Goal: Navigation & Orientation: Find specific page/section

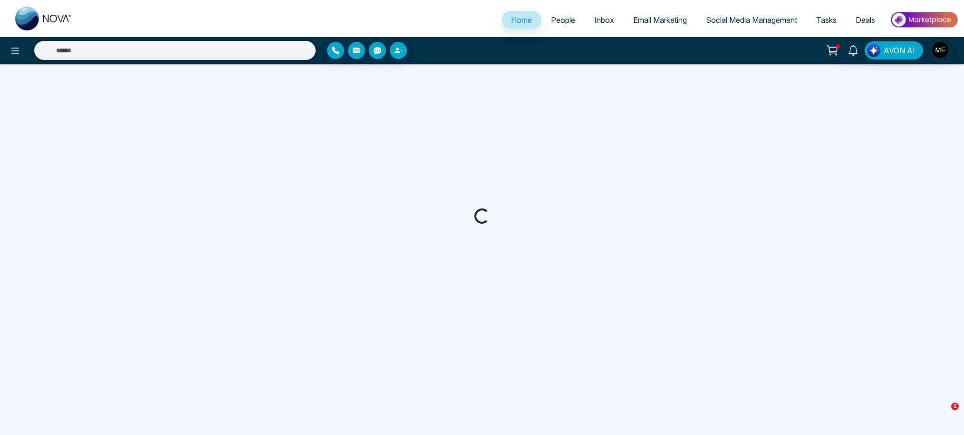
select select "*"
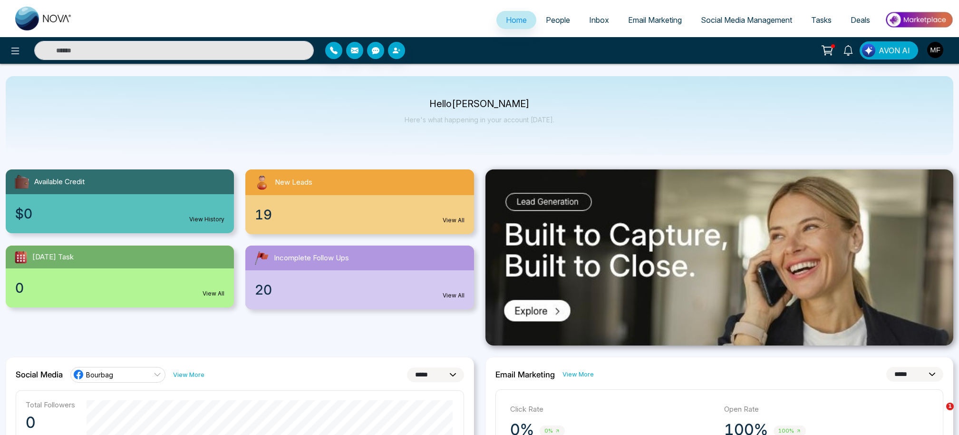
click at [938, 47] on img "button" at bounding box center [935, 50] width 16 height 16
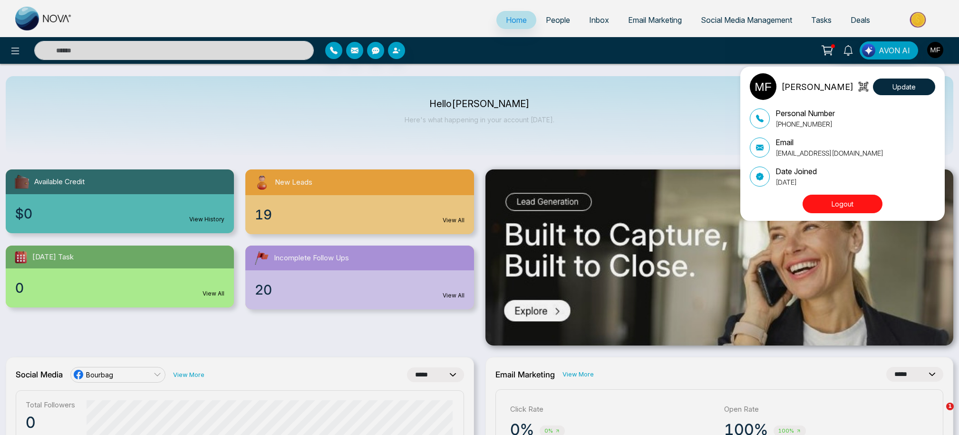
click at [9, 58] on div "[PERSON_NAME] Update Personal Number [PHONE_NUMBER] Email [EMAIL_ADDRESS][DOMAI…" at bounding box center [479, 217] width 959 height 435
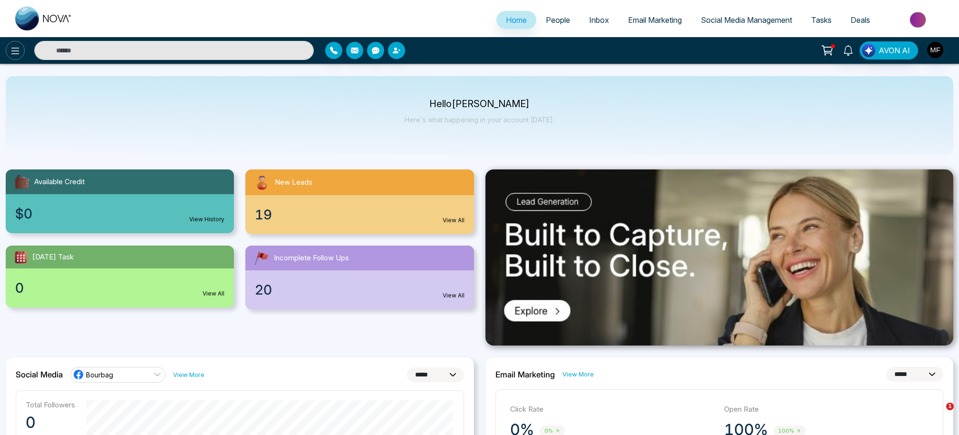
click at [13, 56] on icon at bounding box center [15, 50] width 11 height 11
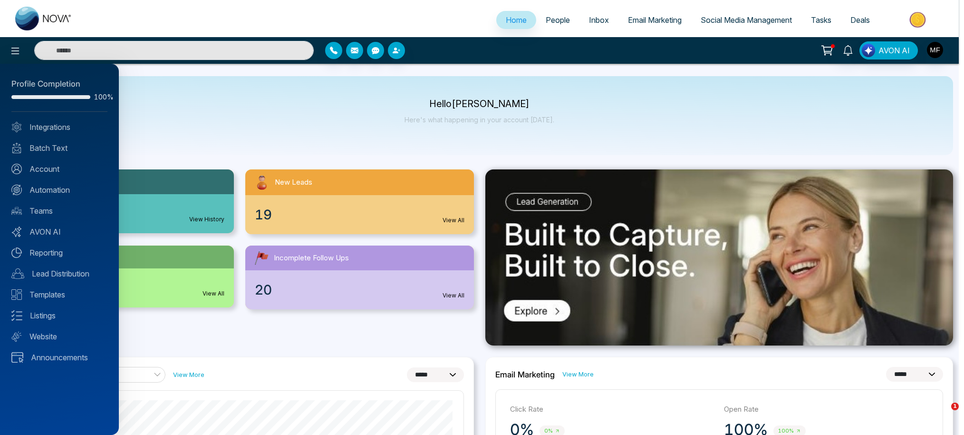
click at [930, 19] on div at bounding box center [482, 217] width 964 height 435
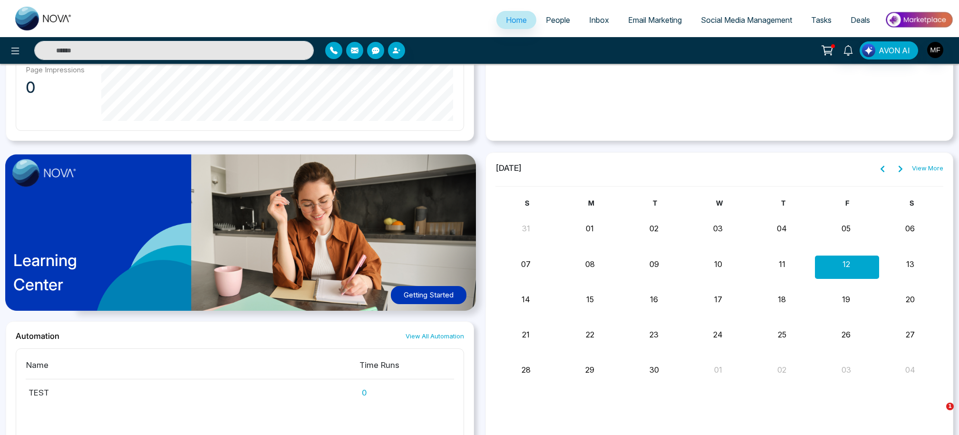
scroll to position [669, 0]
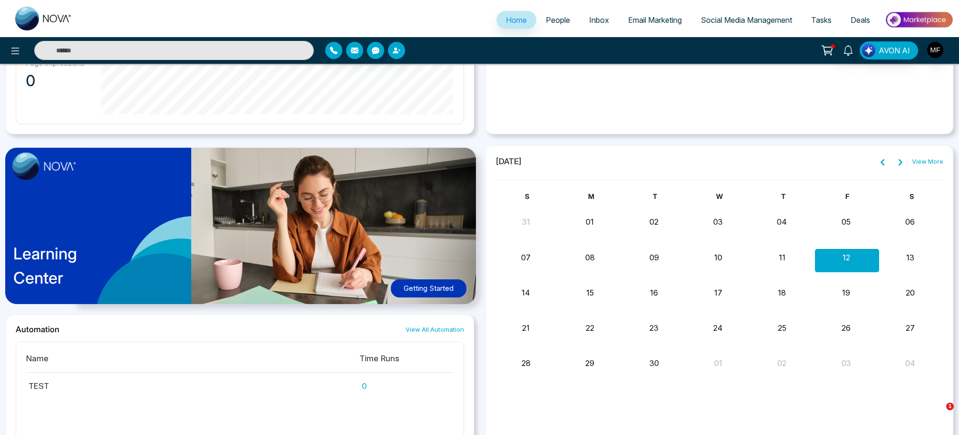
click at [908, 257] on button "13" at bounding box center [910, 257] width 8 height 11
click at [941, 160] on link "View More" at bounding box center [927, 162] width 31 height 10
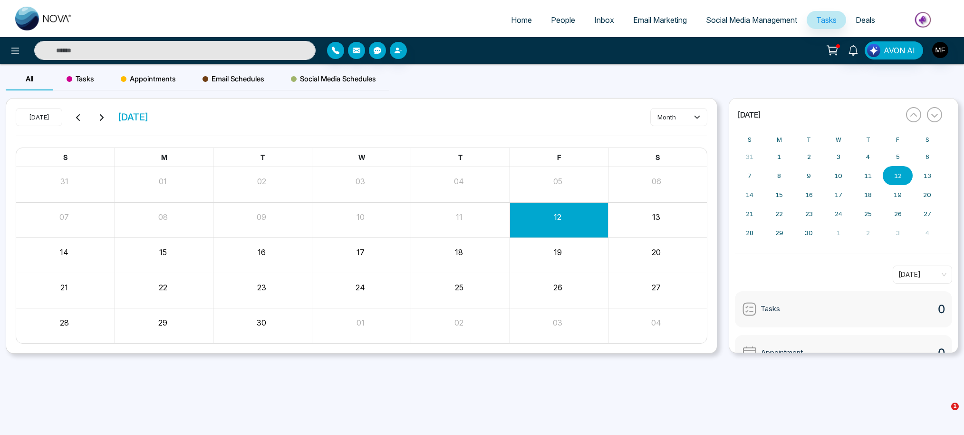
click at [638, 224] on div "13" at bounding box center [657, 219] width 99 height 23
click at [659, 219] on button "13" at bounding box center [656, 216] width 8 height 11
click at [939, 172] on button "13" at bounding box center [927, 175] width 29 height 19
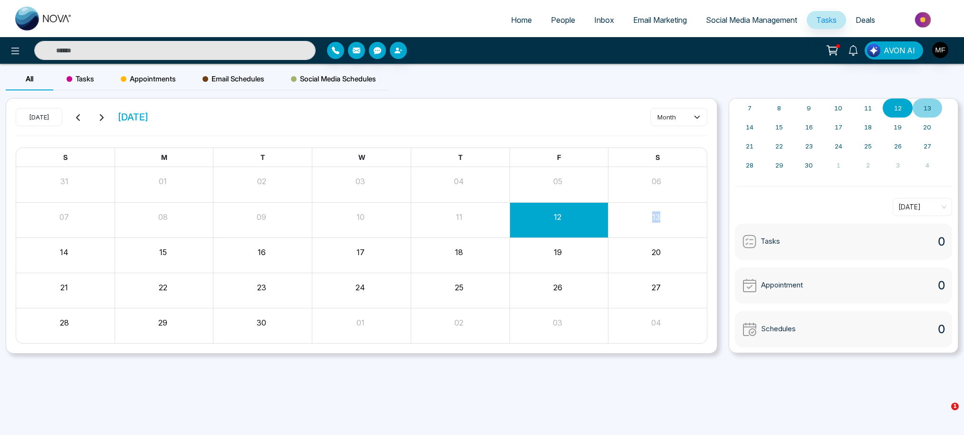
scroll to position [68, 0]
click at [817, 277] on div "Appointment 0" at bounding box center [843, 285] width 217 height 36
click at [763, 277] on div "Appointment" at bounding box center [772, 284] width 61 height 15
click at [763, 281] on span "Appointment" at bounding box center [782, 284] width 42 height 11
click at [742, 291] on img at bounding box center [749, 284] width 15 height 15
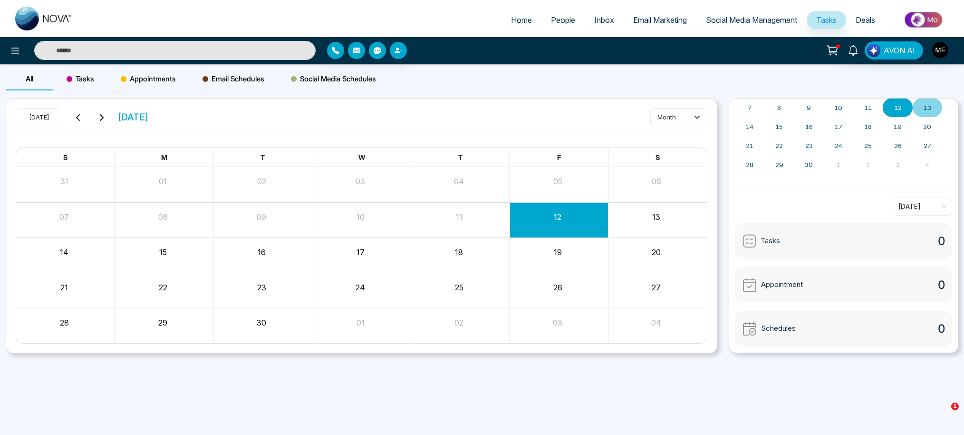
click at [742, 291] on img at bounding box center [749, 284] width 15 height 15
click at [748, 287] on img at bounding box center [749, 284] width 15 height 15
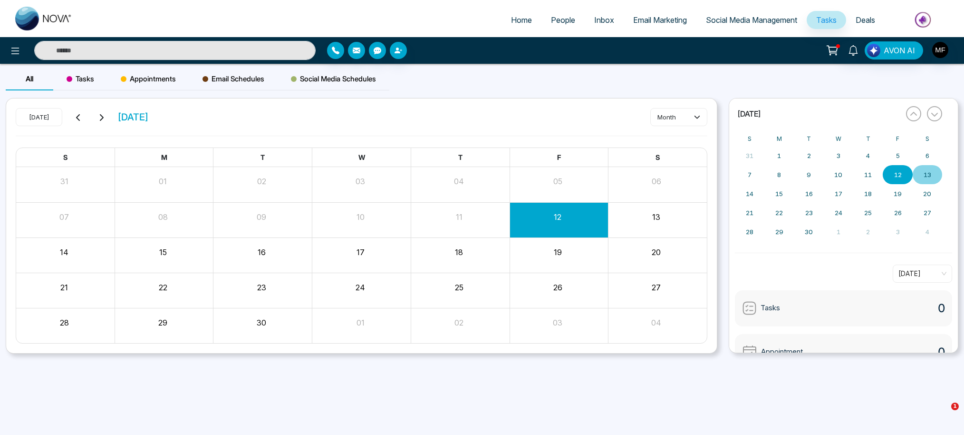
scroll to position [0, 0]
click at [563, 19] on span "People" at bounding box center [563, 20] width 24 height 10
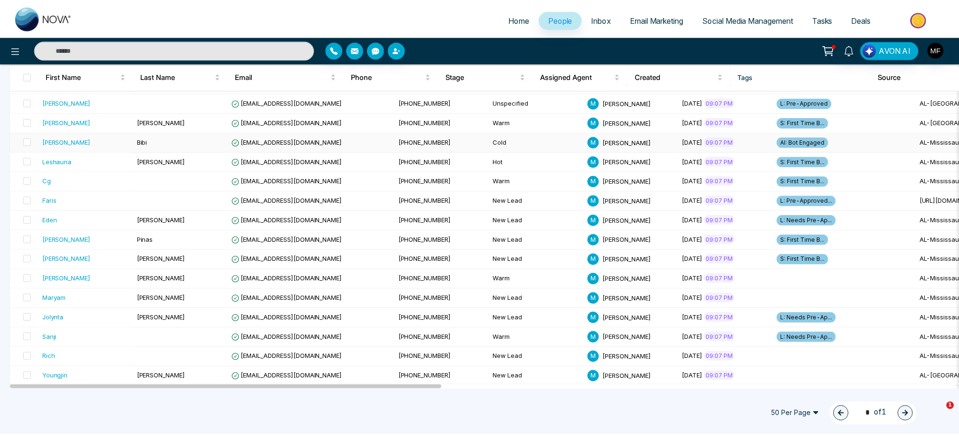
scroll to position [160, 0]
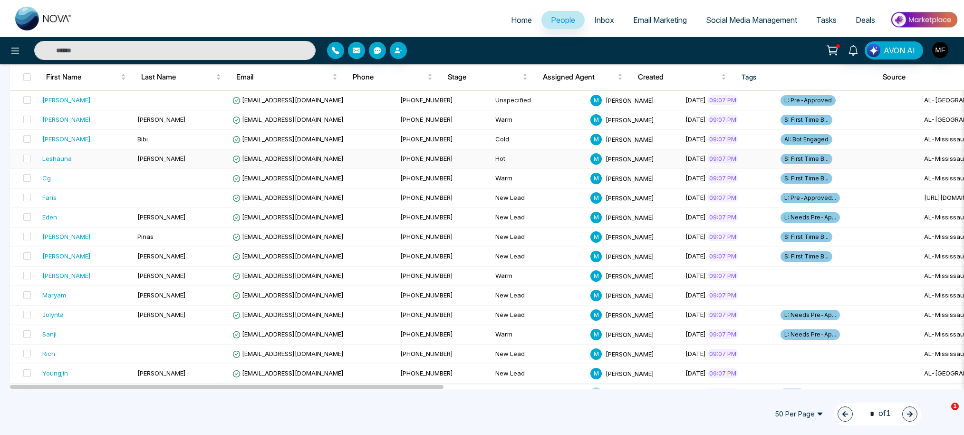
click at [89, 163] on div "Leshauna" at bounding box center [86, 159] width 88 height 10
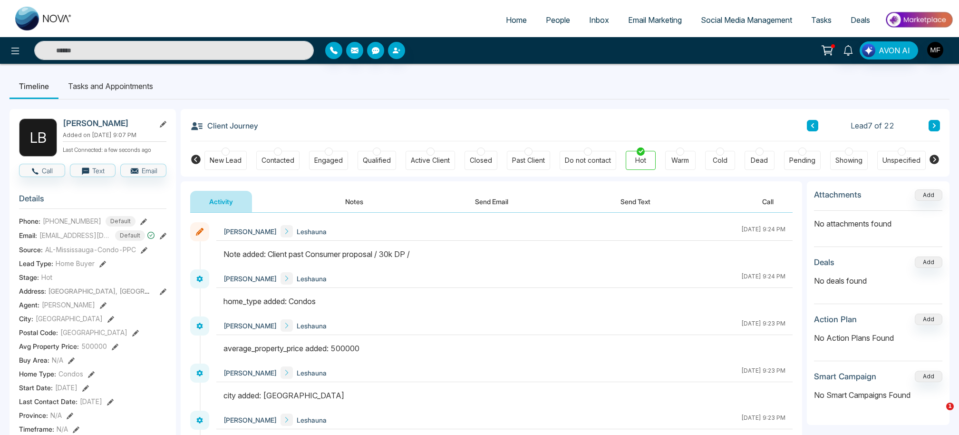
click at [232, 123] on h3 "Client Journey" at bounding box center [224, 125] width 68 height 14
click at [201, 128] on icon at bounding box center [196, 126] width 11 height 8
click at [424, 156] on div "Active Client" at bounding box center [430, 161] width 39 height 10
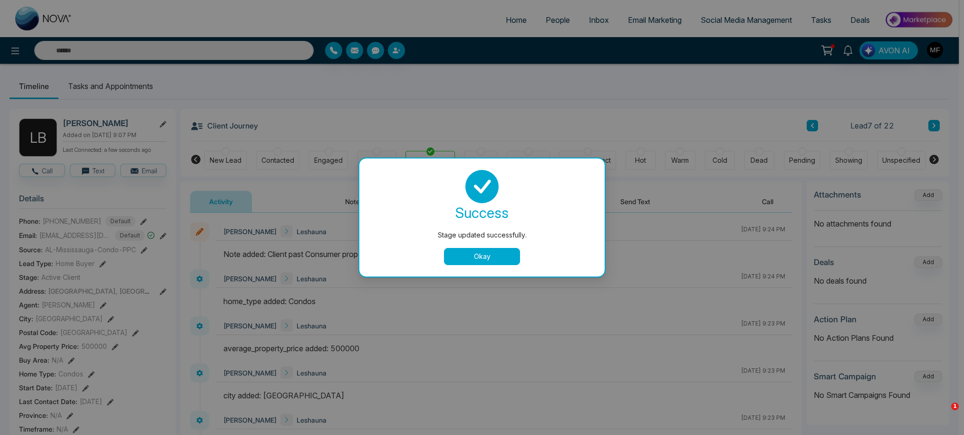
click at [488, 253] on button "Okay" at bounding box center [482, 256] width 76 height 17
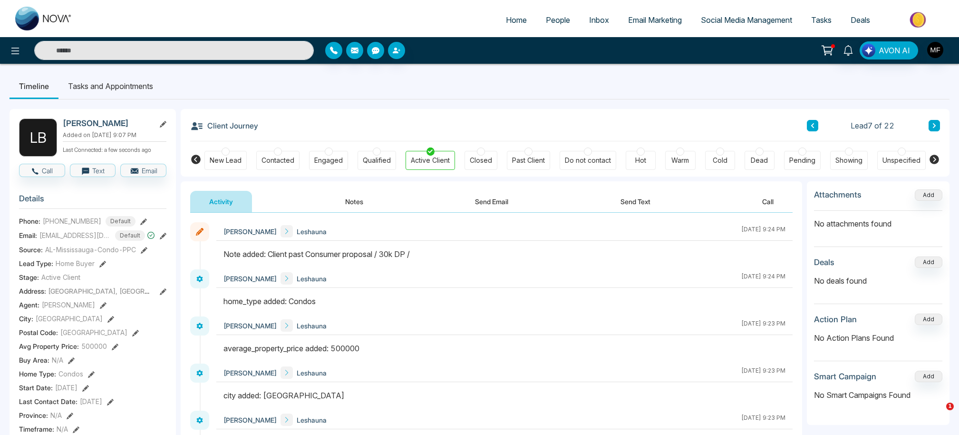
click at [934, 124] on icon at bounding box center [934, 125] width 3 height 5
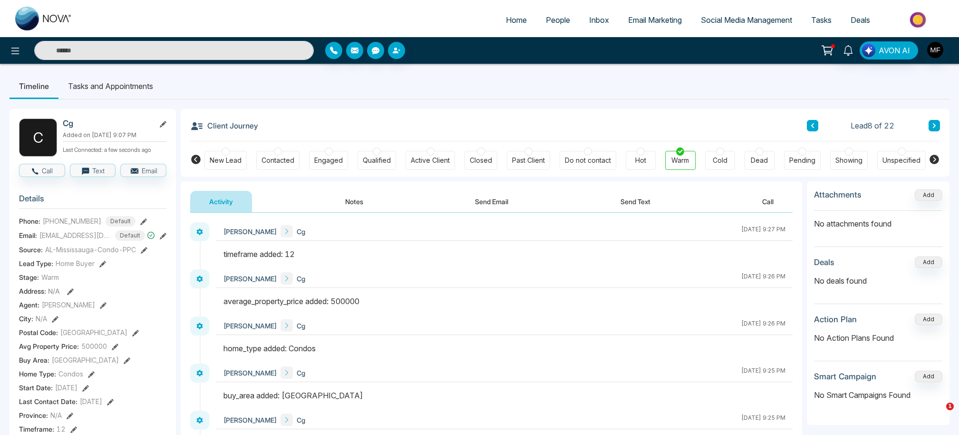
click at [813, 128] on icon at bounding box center [812, 126] width 5 height 6
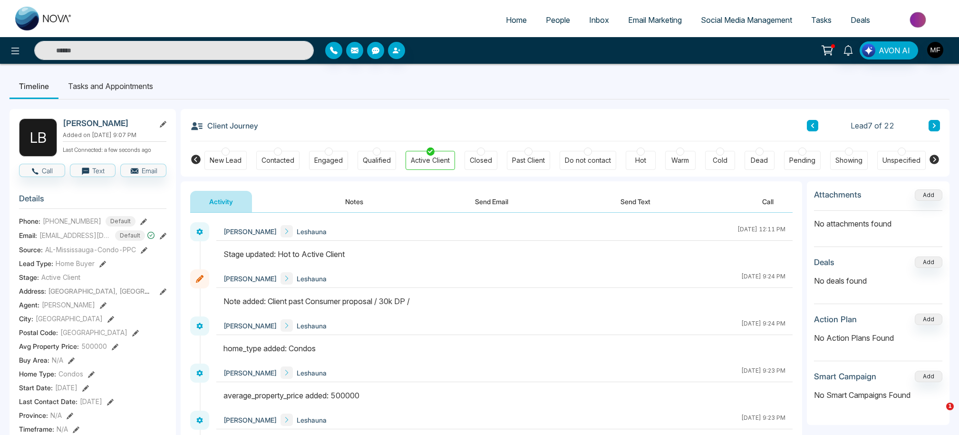
click at [162, 126] on icon at bounding box center [163, 124] width 7 height 7
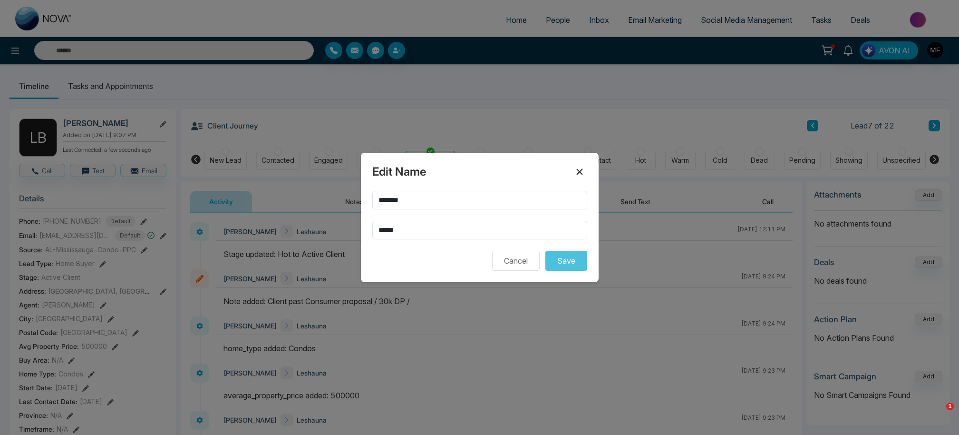
click at [581, 168] on icon at bounding box center [579, 171] width 11 height 11
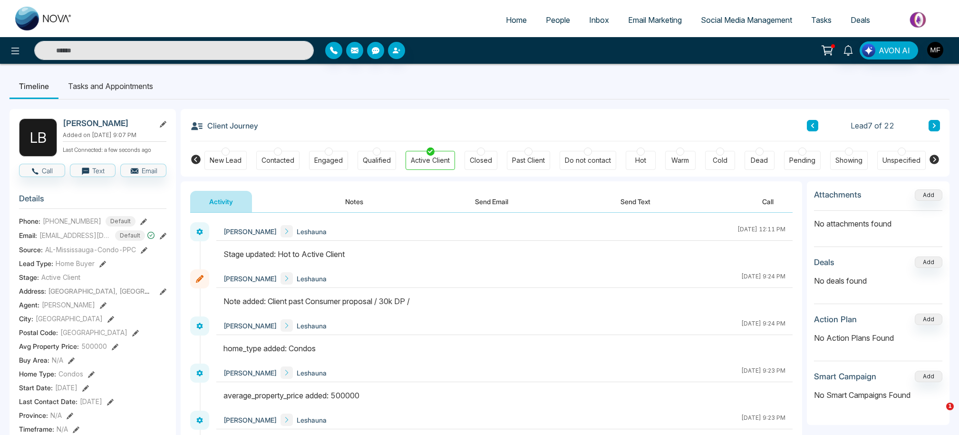
click at [20, 19] on img at bounding box center [43, 19] width 57 height 24
select select "*"
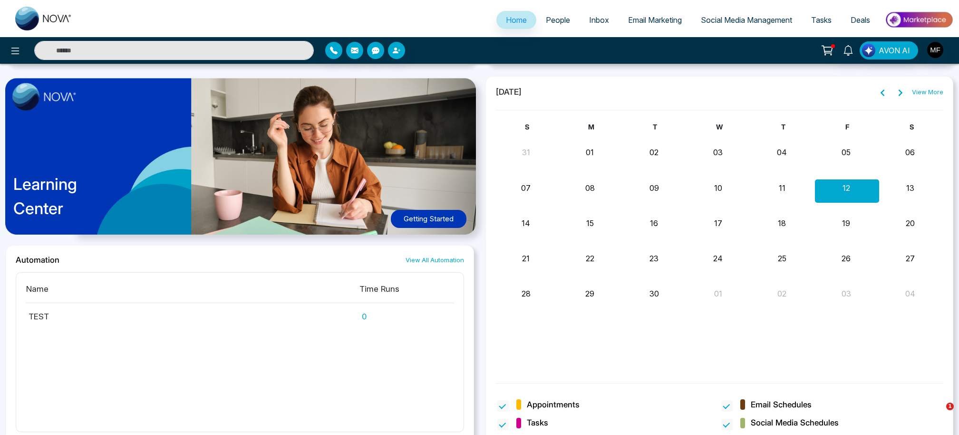
scroll to position [745, 0]
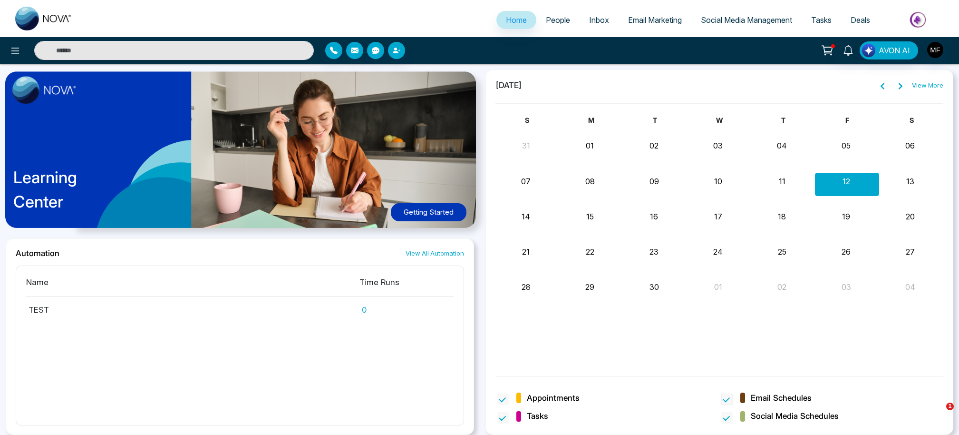
click at [777, 397] on span "Email Schedules" at bounding box center [781, 398] width 61 height 12
click at [531, 396] on span "Appointments" at bounding box center [553, 398] width 53 height 12
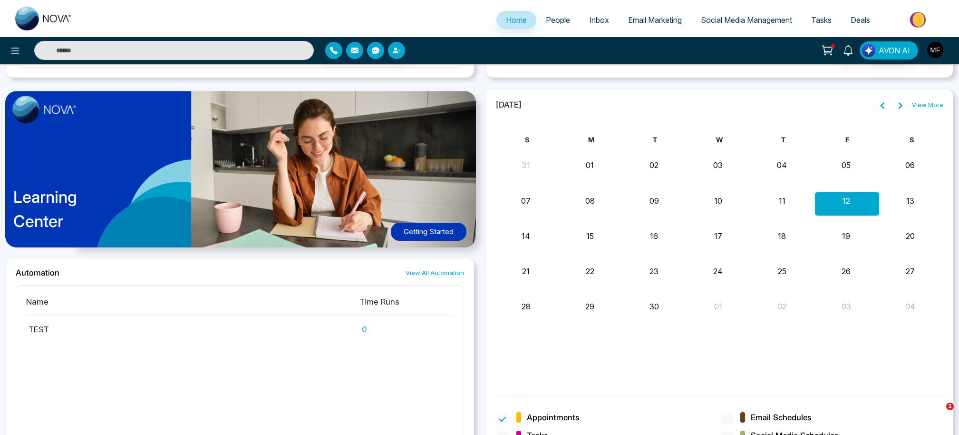
scroll to position [739, 0]
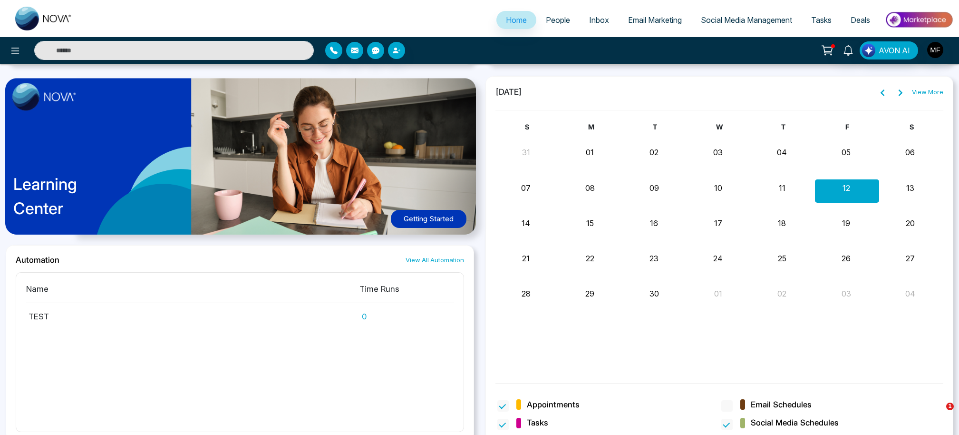
click at [909, 183] on button "13" at bounding box center [910, 187] width 8 height 11
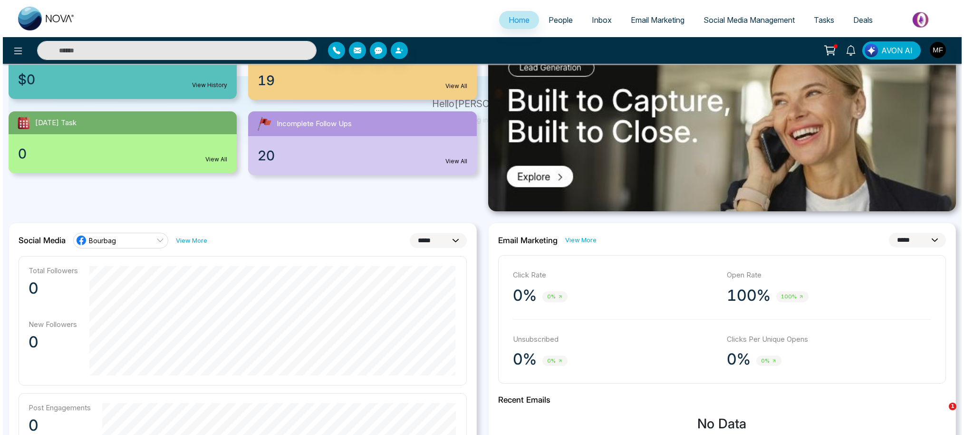
scroll to position [0, 0]
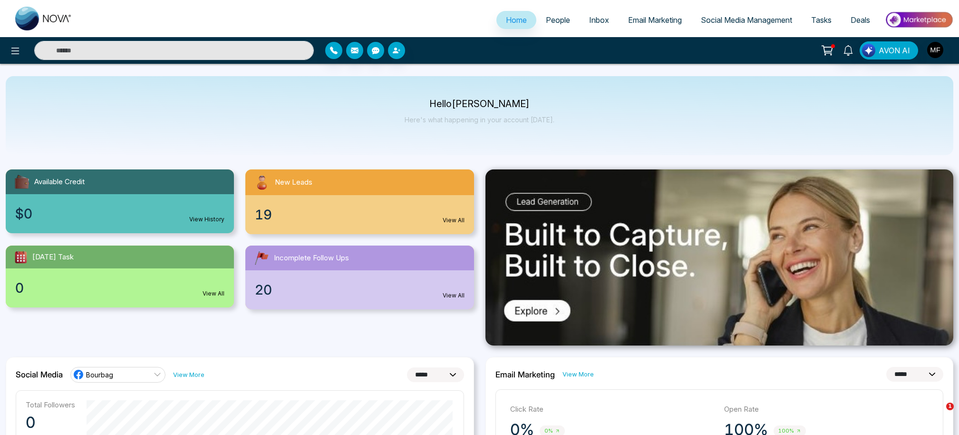
click at [856, 21] on span "Deals" at bounding box center [860, 20] width 19 height 10
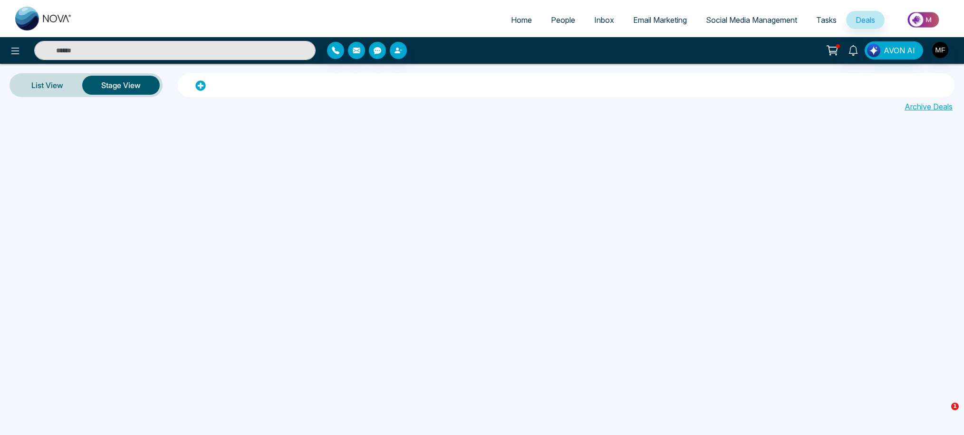
click at [822, 21] on span "Tasks" at bounding box center [827, 20] width 20 height 10
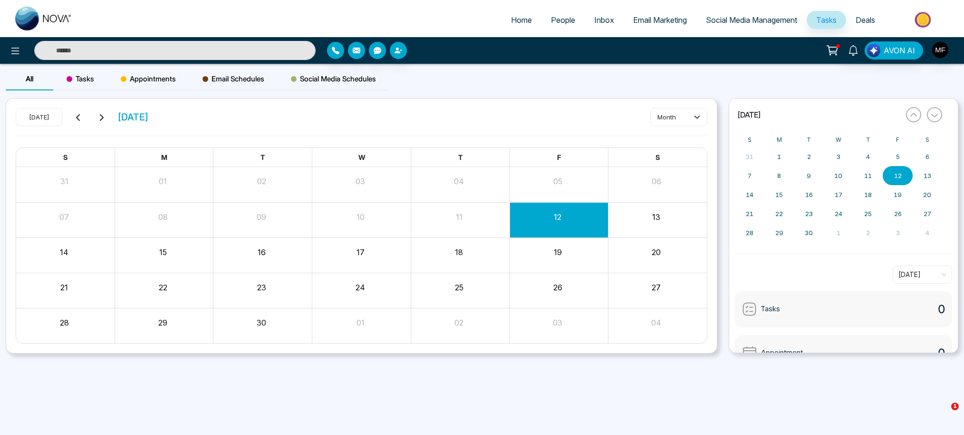
click at [862, 17] on span "Deals" at bounding box center [865, 20] width 19 height 10
